Goal: Information Seeking & Learning: Learn about a topic

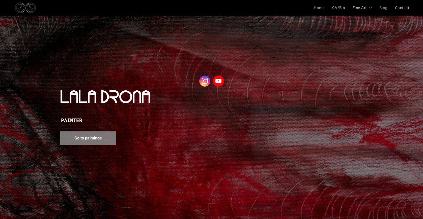
click at [384, 6] on span "Blog" at bounding box center [383, 8] width 8 height 5
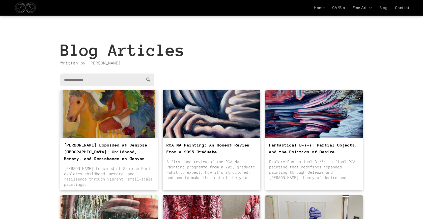
click at [203, 111] on div at bounding box center [211, 114] width 103 height 51
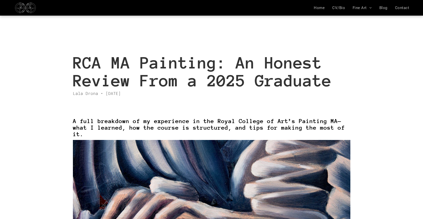
scroll to position [3, 0]
